Goal: Complete application form: Complete application form

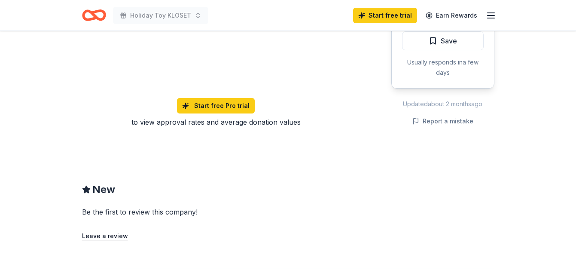
scroll to position [714, 0]
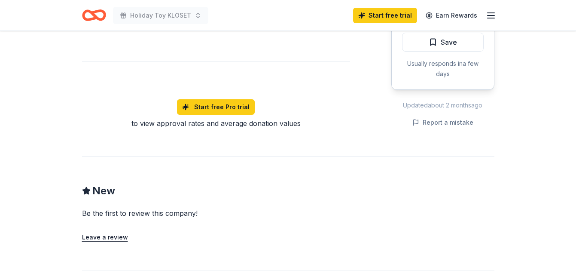
click at [418, 26] on button "Apply" at bounding box center [443, 16] width 82 height 19
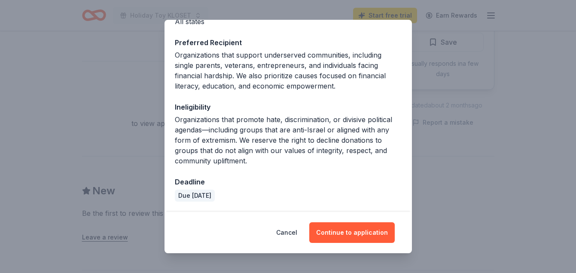
scroll to position [212, 0]
click at [359, 230] on button "Continue to application" at bounding box center [353, 232] width 86 height 21
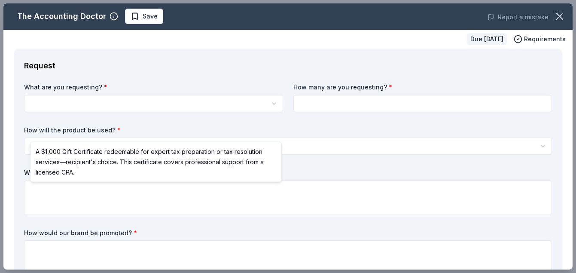
scroll to position [0, 0]
click at [272, 128] on html "Holiday Toy KLOSET Save Apply Due [DATE] Share The Accounting Doctor New Share …" at bounding box center [288, 136] width 576 height 273
click at [273, 128] on html "Holiday Toy KLOSET Save Apply Due [DATE] Share The Accounting Doctor New Share …" at bounding box center [288, 136] width 576 height 273
select select "A $1,000 Gift Certificate redeemable for expert tax preparation or tax resoluti…"
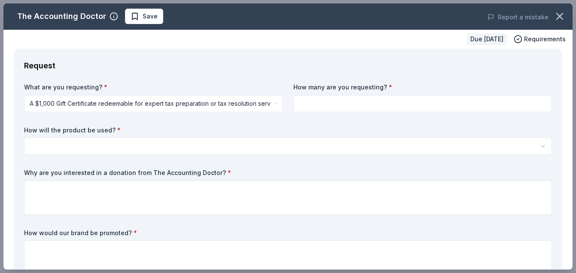
click at [328, 112] on input at bounding box center [423, 103] width 259 height 17
type input "1"
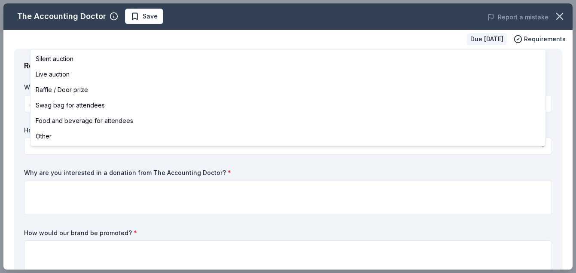
click at [302, 181] on html "Holiday Toy KLOSET Save Apply Due [DATE] Share The Accounting Doctor New Share …" at bounding box center [288, 136] width 576 height 273
select select "raffleDoorPrize"
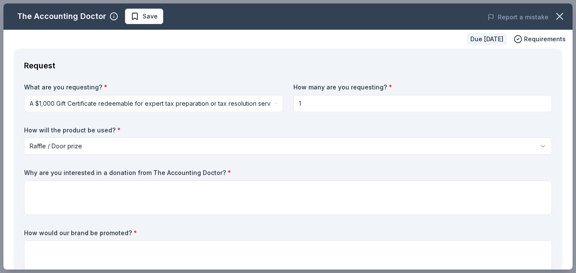
click at [307, 112] on input "1" at bounding box center [423, 103] width 259 height 17
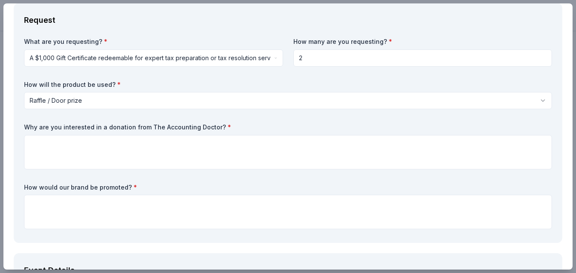
scroll to position [49, 0]
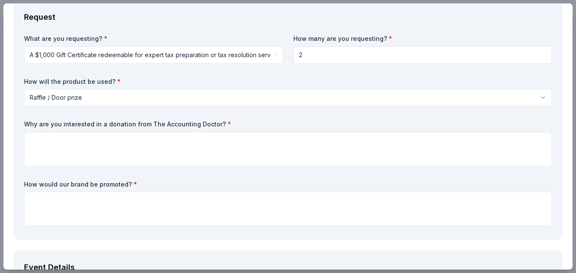
type input "2"
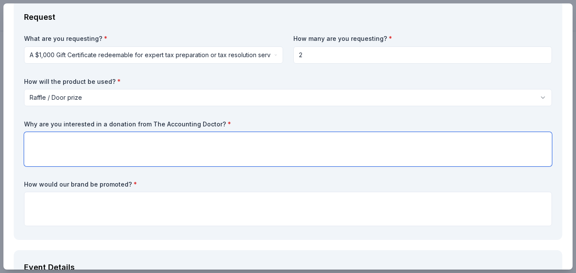
click at [267, 166] on textarea at bounding box center [288, 149] width 528 height 34
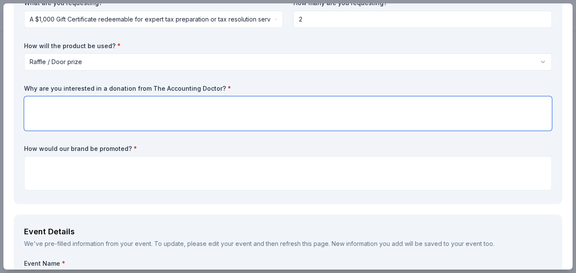
scroll to position [115, 0]
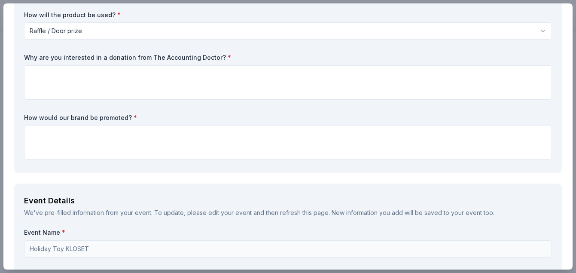
click at [270, 62] on label "Why are you interested in a donation from The Accounting Doctor? *" at bounding box center [288, 57] width 528 height 9
drag, startPoint x: 270, startPoint y: 98, endPoint x: 96, endPoint y: 94, distance: 173.7
click at [96, 94] on div "What are you requesting? * A $1,000 Gift Certificate redeemable for expert tax …" at bounding box center [288, 65] width 528 height 195
drag, startPoint x: 31, startPoint y: 100, endPoint x: 250, endPoint y: 104, distance: 218.9
click at [250, 62] on label "Why are you interested in a donation from The Accounting Doctor? *" at bounding box center [288, 57] width 528 height 9
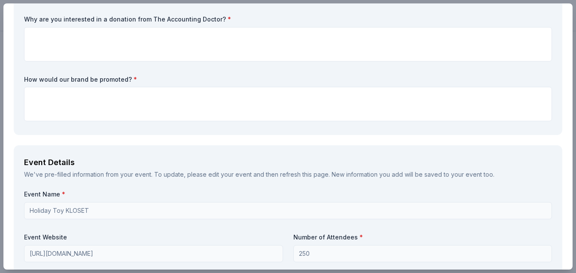
scroll to position [132, 0]
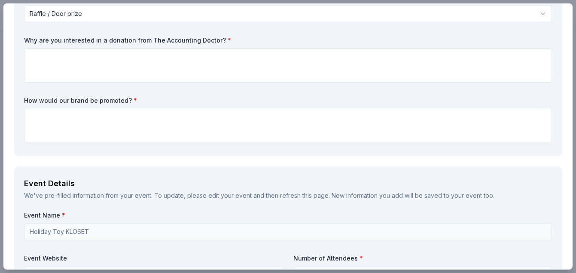
drag, startPoint x: 30, startPoint y: 82, endPoint x: 163, endPoint y: 71, distance: 133.7
click at [159, 75] on div "What are you requesting? * A $1,000 Gift Certificate redeemable for expert tax …" at bounding box center [288, 48] width 528 height 195
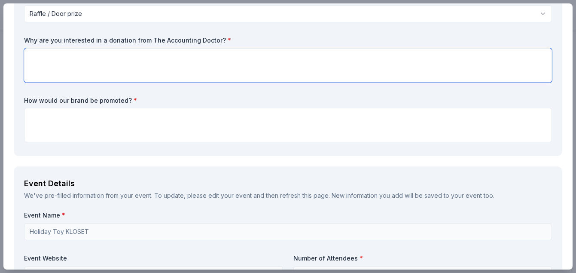
click at [232, 83] on textarea at bounding box center [288, 65] width 528 height 34
paste textarea "We are seeking a donation from your firm because your values align closely with…"
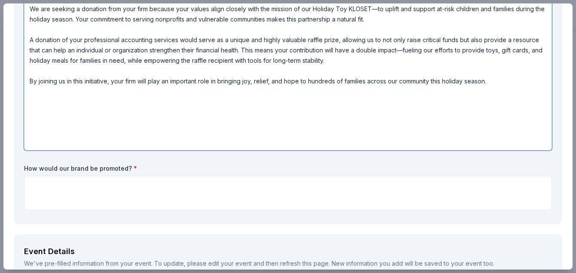
scroll to position [188, 0]
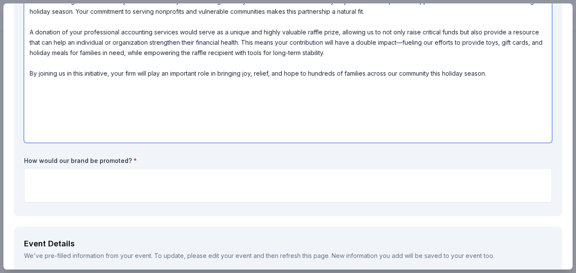
type textarea "We are seeking a donation from your firm because your values align closely with…"
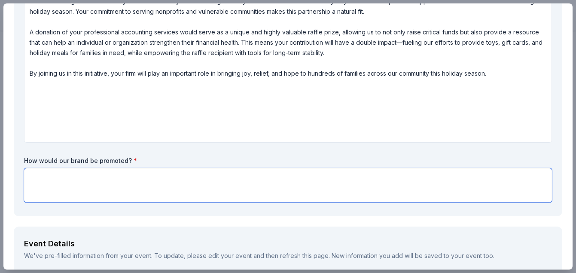
click at [212, 202] on textarea at bounding box center [288, 185] width 528 height 34
paste textarea "Lore ipsu’d sitametcon adip el seddoeiusmo temporinci utlabo, etdolo, mag aliqu…"
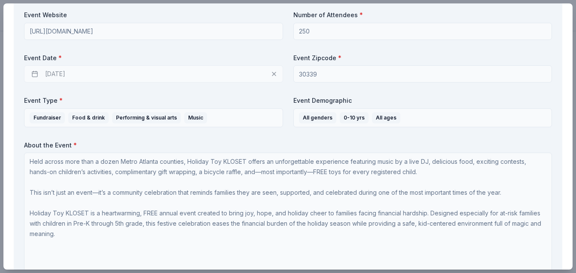
scroll to position [665, 0]
type textarea "Lore ipsu’d sitametcon adip el seddoeiusmo temporinci utlabo, etdolo, mag aliqu…"
click at [271, 82] on div "[DATE]" at bounding box center [153, 72] width 259 height 17
click at [252, 82] on div "[DATE]" at bounding box center [153, 72] width 259 height 17
click at [153, 82] on div "[DATE]" at bounding box center [153, 72] width 259 height 17
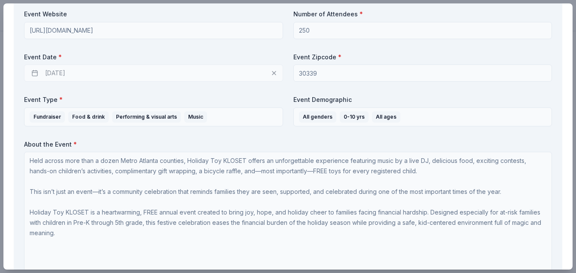
click at [45, 82] on div "[DATE]" at bounding box center [153, 72] width 259 height 17
click at [271, 82] on div "[DATE]" at bounding box center [153, 72] width 259 height 17
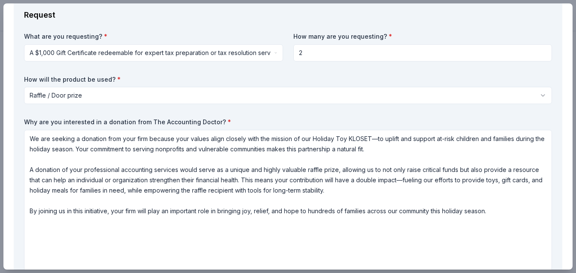
scroll to position [0, 0]
